Goal: Navigation & Orientation: Find specific page/section

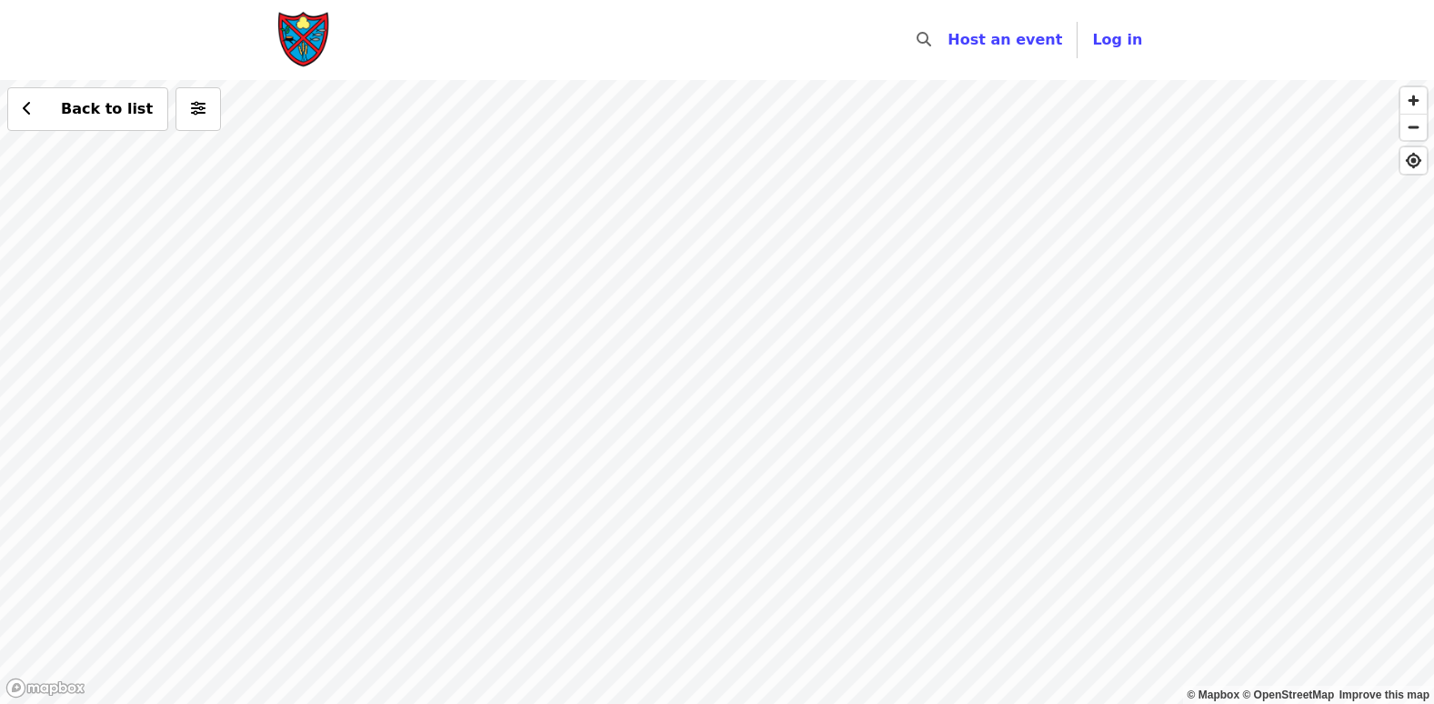
click at [561, 216] on div "Back to list" at bounding box center [717, 392] width 1434 height 624
click at [605, 220] on div "Back to list" at bounding box center [717, 392] width 1434 height 624
drag, startPoint x: 479, startPoint y: 251, endPoint x: 761, endPoint y: 456, distance: 348.4
click at [761, 456] on div "Back to list" at bounding box center [717, 392] width 1434 height 624
click at [488, 351] on div "Back to list" at bounding box center [717, 392] width 1434 height 624
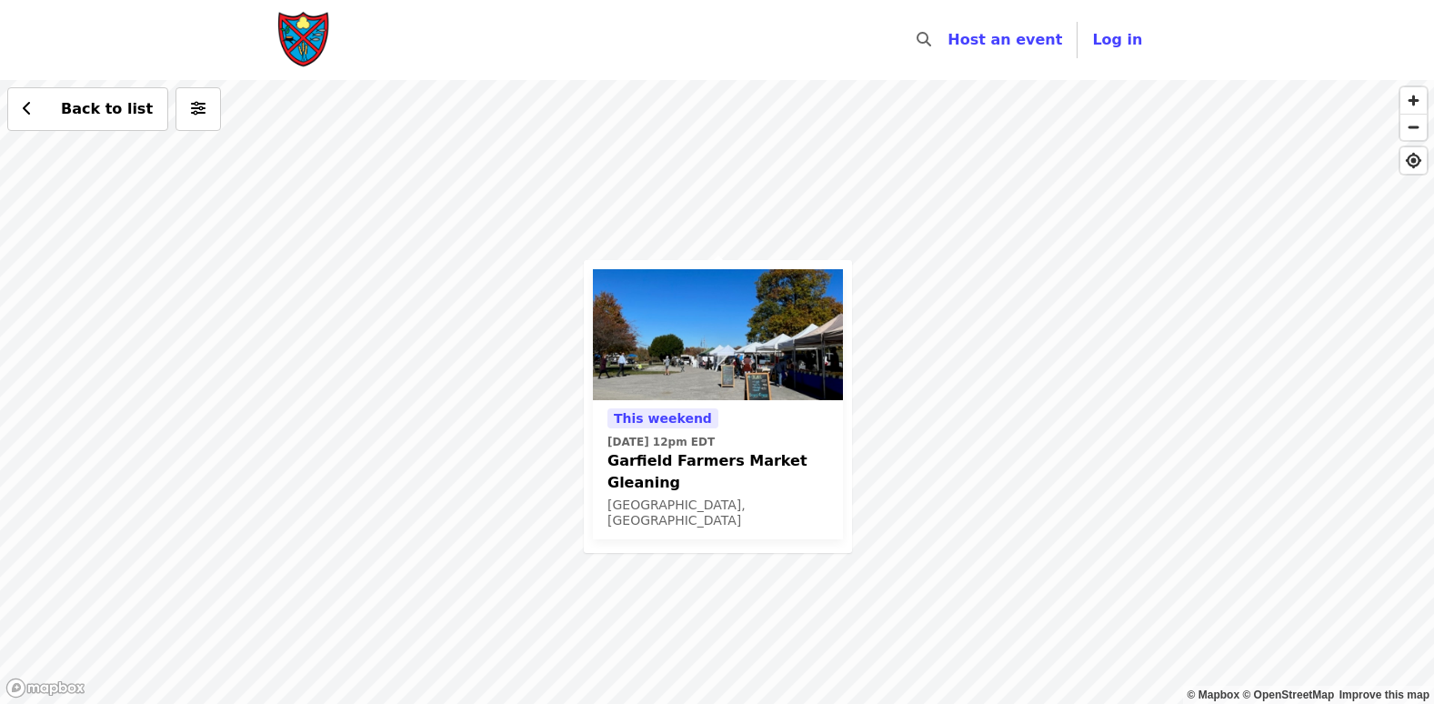
click at [971, 267] on div "This weekend [DATE] 12pm EDT Garfield Farmers Market Gleaning [GEOGRAPHIC_DATA]…" at bounding box center [717, 392] width 1434 height 624
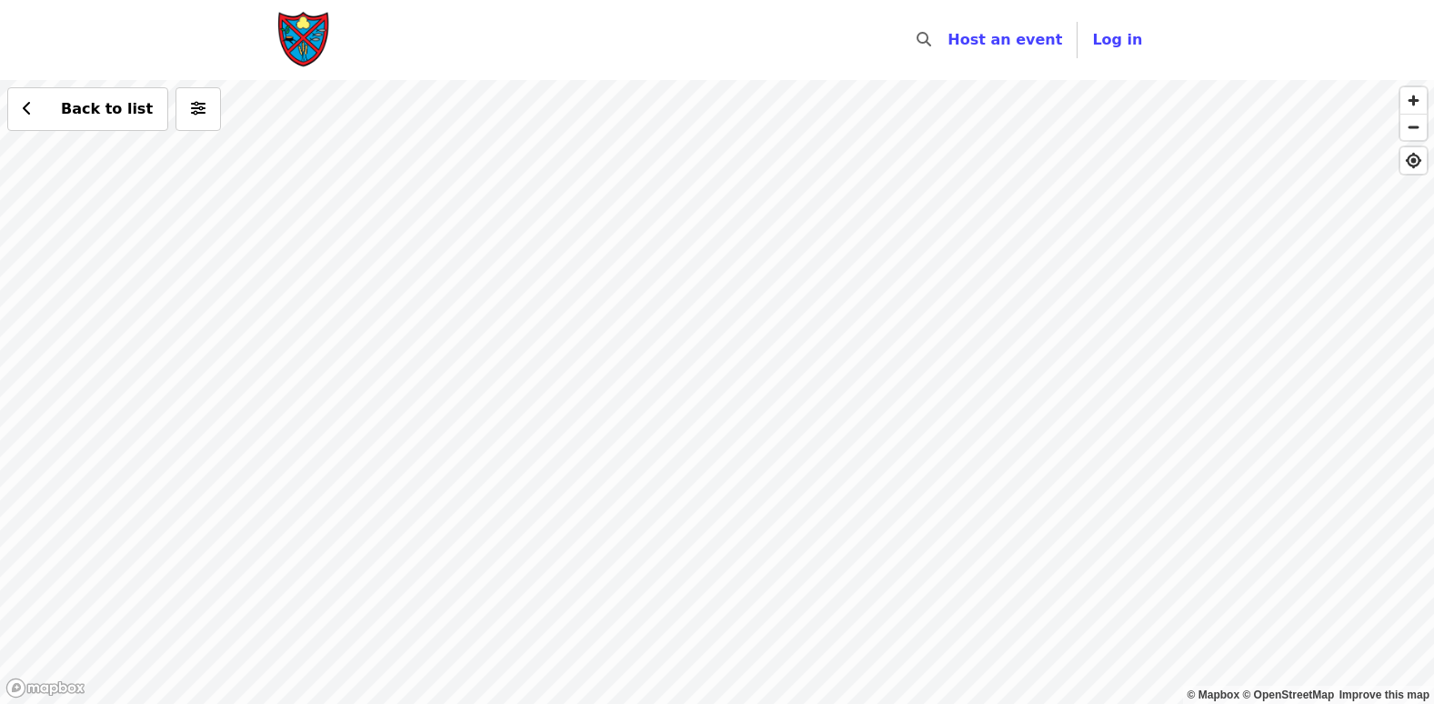
drag, startPoint x: 841, startPoint y: 204, endPoint x: 1046, endPoint y: 498, distance: 358.1
click at [1046, 498] on div "Back to list" at bounding box center [717, 392] width 1434 height 624
drag, startPoint x: 482, startPoint y: 218, endPoint x: 379, endPoint y: 487, distance: 287.3
click at [379, 488] on div "Back to list" at bounding box center [717, 392] width 1434 height 624
click at [1115, 45] on span "Log in" at bounding box center [1117, 39] width 50 height 17
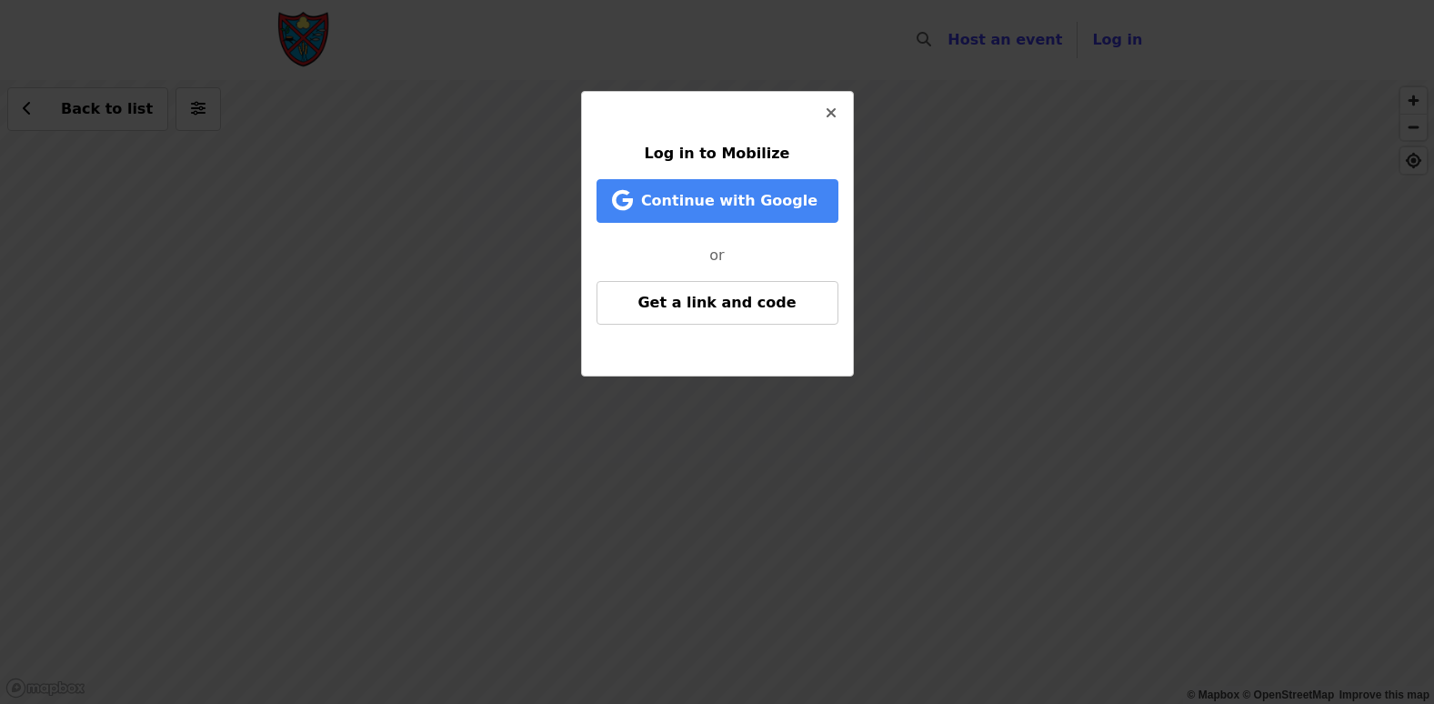
click at [830, 111] on icon "times icon" at bounding box center [831, 113] width 11 height 17
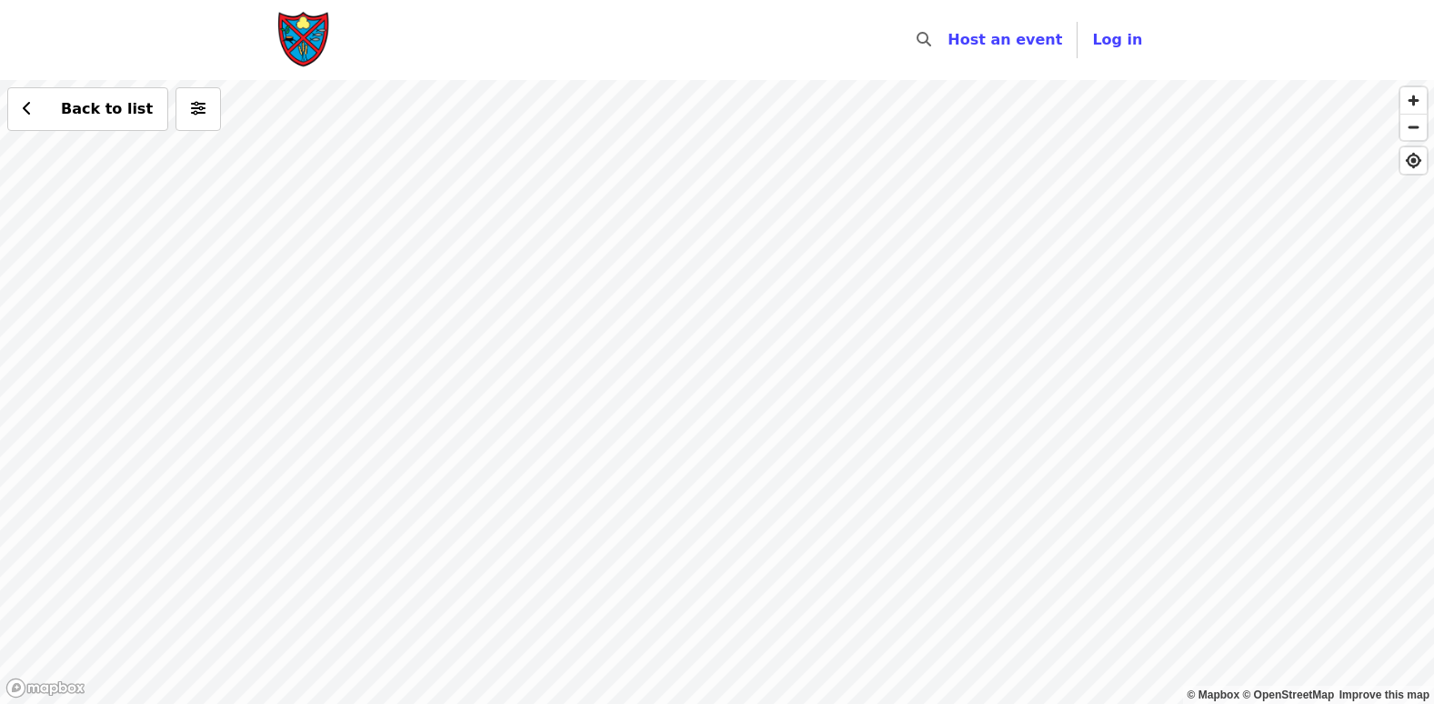
drag, startPoint x: 675, startPoint y: 506, endPoint x: 680, endPoint y: 599, distance: 92.9
click at [684, 604] on div "Back to list" at bounding box center [717, 392] width 1434 height 624
drag, startPoint x: 530, startPoint y: 309, endPoint x: 586, endPoint y: 513, distance: 211.2
click at [586, 513] on div "Back to list" at bounding box center [717, 392] width 1434 height 624
drag, startPoint x: 353, startPoint y: 248, endPoint x: 507, endPoint y: 710, distance: 487.0
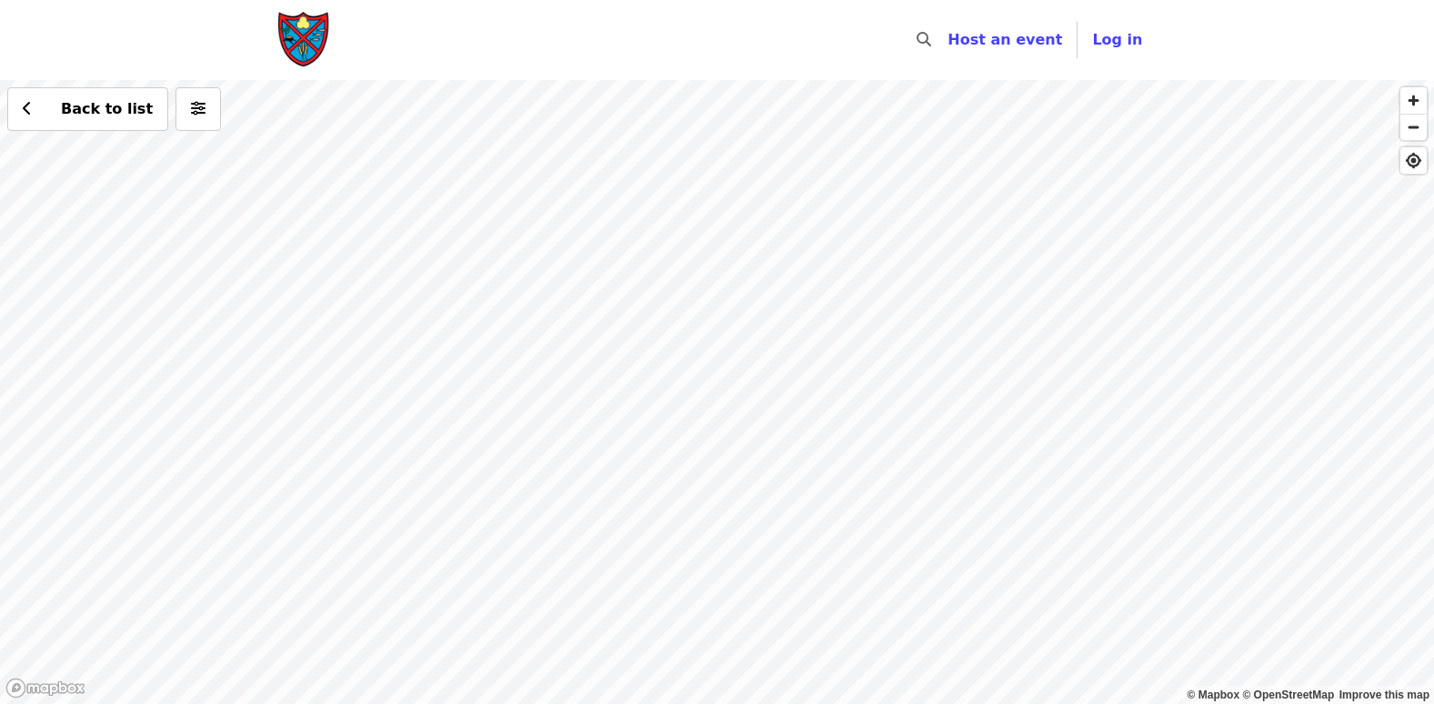
click at [507, 703] on html "Skip to content ​ Host an event Host Log in © Mapbox © OpenStreetMap Improve th…" at bounding box center [717, 352] width 1434 height 704
